Goal: Information Seeking & Learning: Learn about a topic

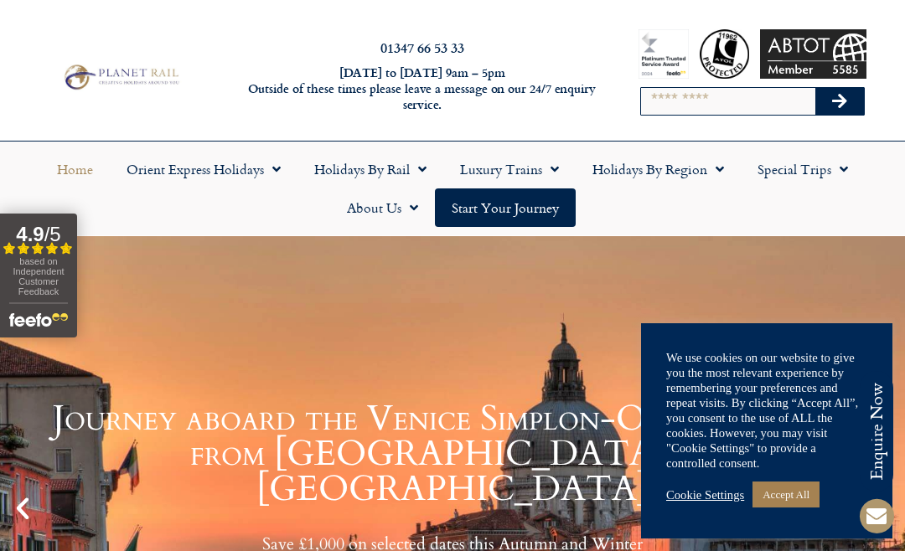
click at [802, 489] on link "Accept All" at bounding box center [785, 495] width 67 height 26
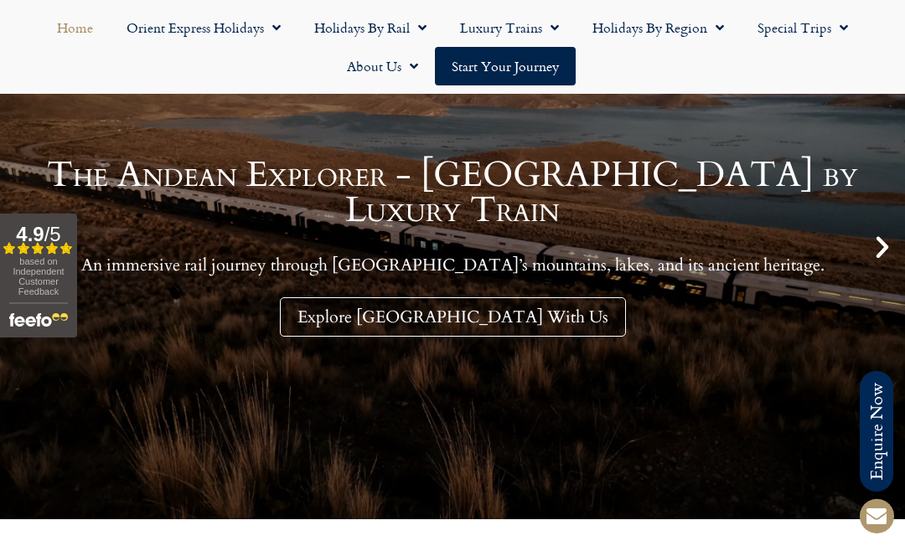
scroll to position [259, 0]
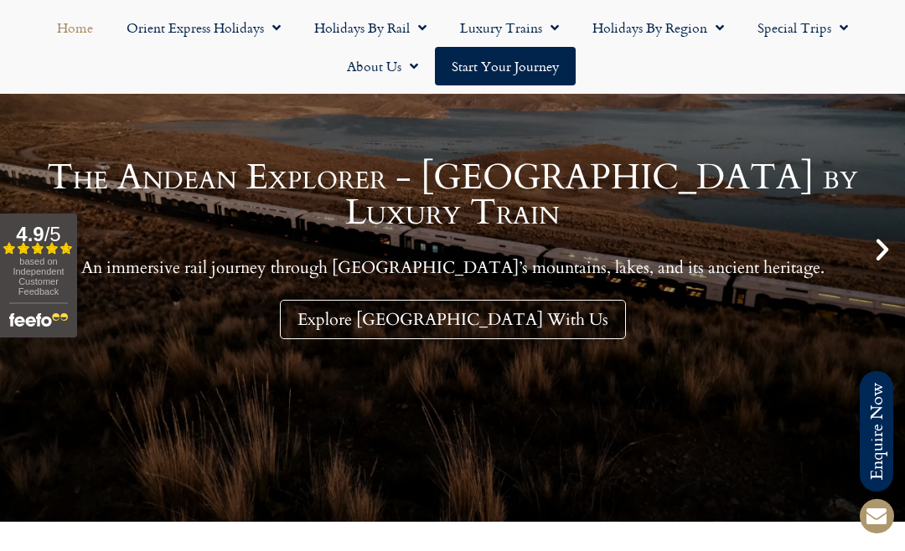
click at [504, 320] on link "Explore Peru With Us" at bounding box center [453, 319] width 346 height 39
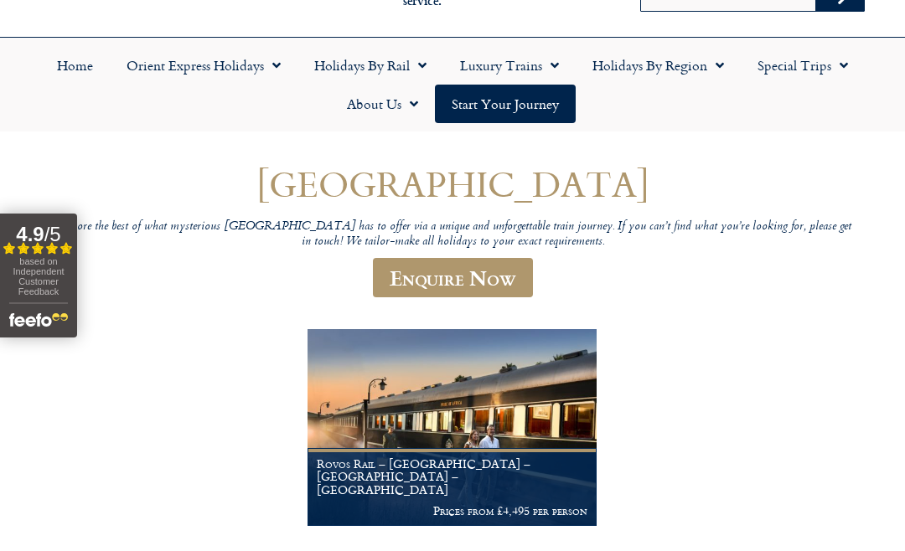
scroll to position [168, 0]
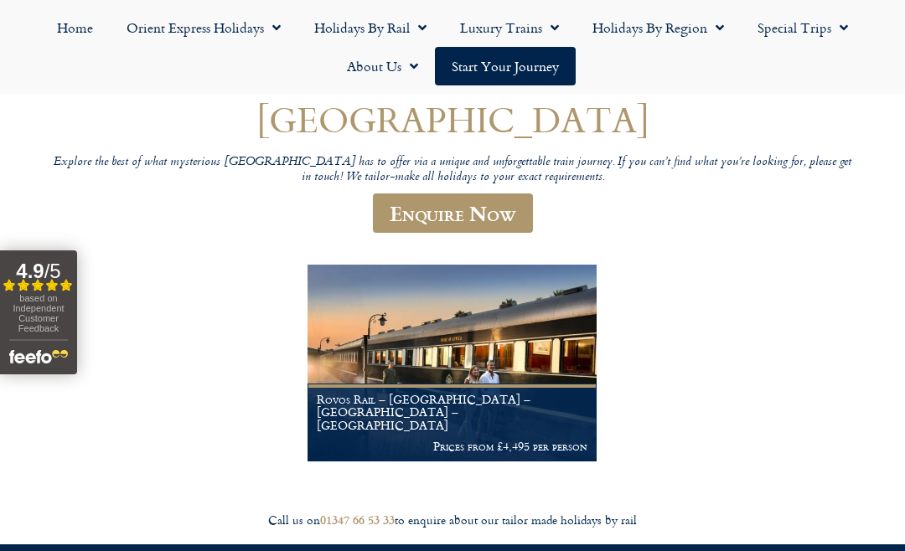
click at [431, 426] on figcaption "Rovos Rail – [GEOGRAPHIC_DATA] – [GEOGRAPHIC_DATA] – [GEOGRAPHIC_DATA] Prices f…" at bounding box center [452, 423] width 290 height 78
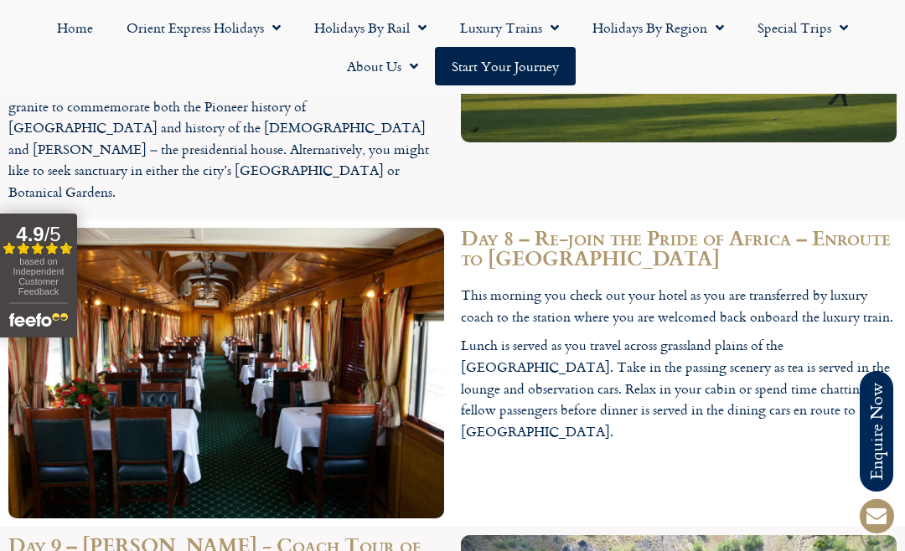
scroll to position [4752, 0]
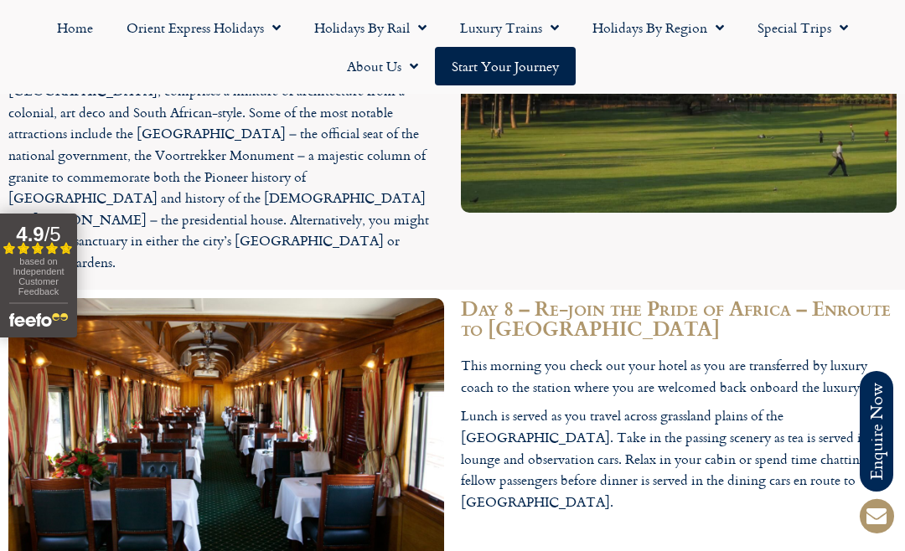
click at [839, 27] on span "Menu" at bounding box center [839, 28] width 17 height 30
click at [842, 65] on link "Latest Experiences" at bounding box center [822, 66] width 163 height 39
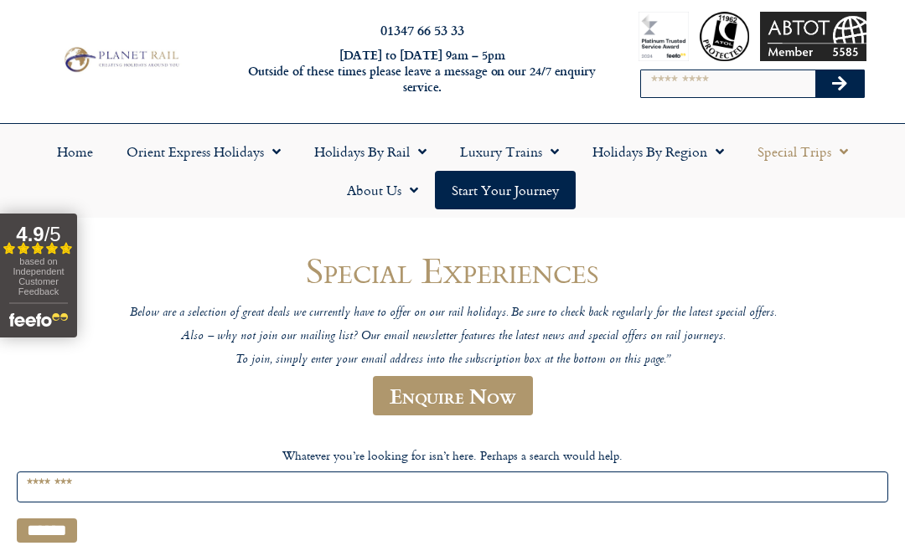
scroll to position [17, 0]
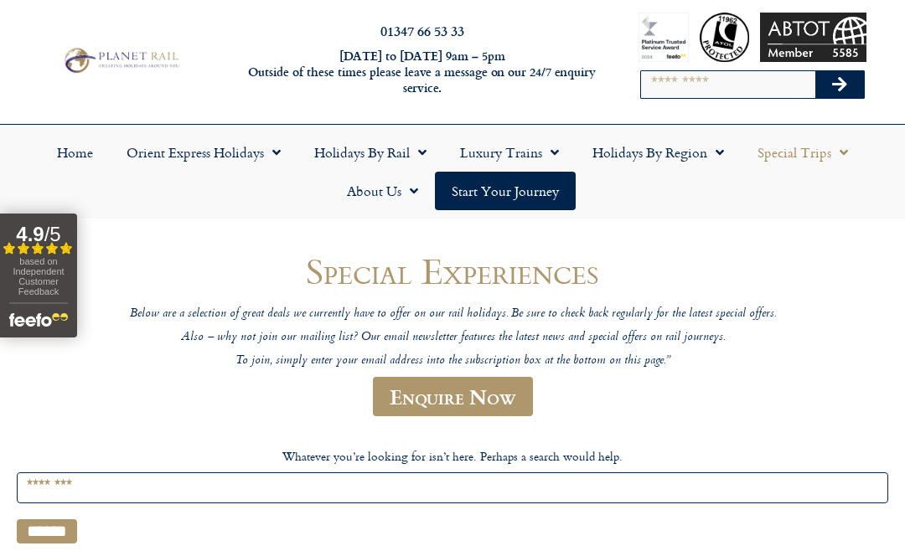
click at [399, 157] on link "Holidays by Rail" at bounding box center [370, 152] width 146 height 39
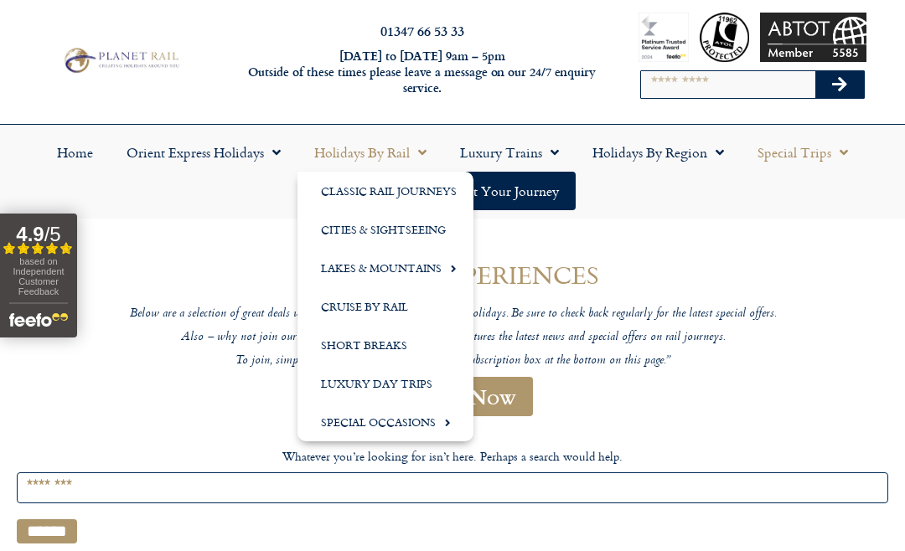
click at [416, 140] on span "Menu" at bounding box center [418, 152] width 17 height 30
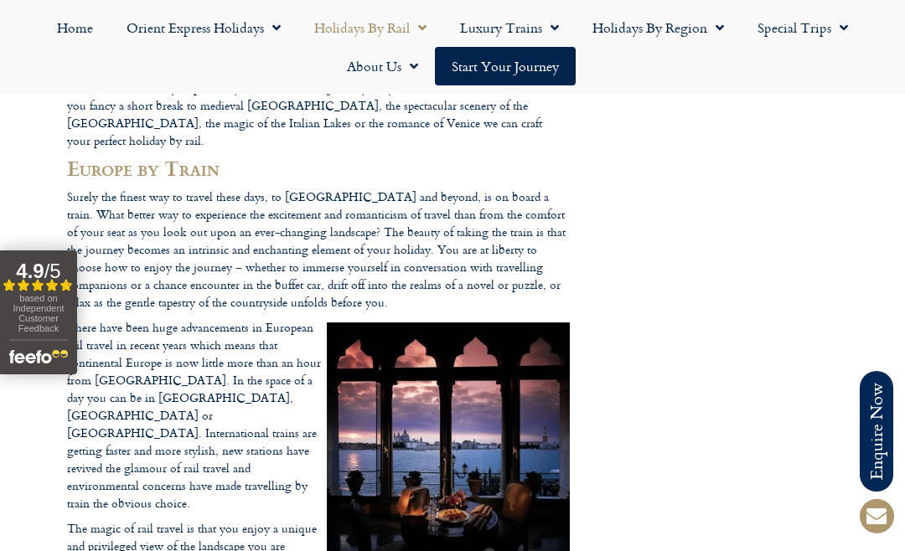
scroll to position [433, 0]
